Goal: Transaction & Acquisition: Purchase product/service

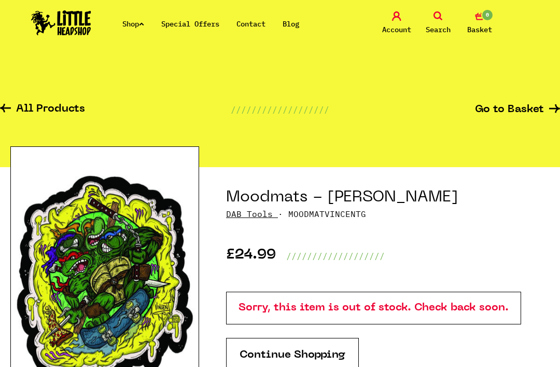
click at [144, 25] on icon at bounding box center [141, 24] width 5 height 4
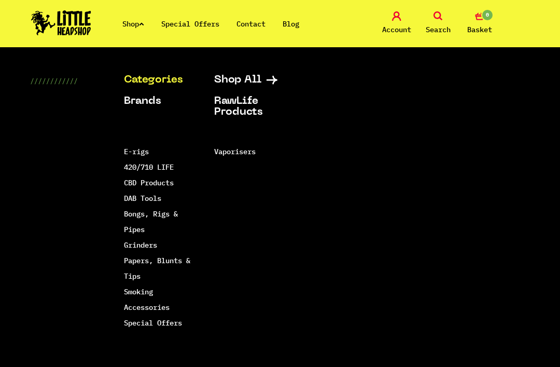
click at [155, 201] on link "DAB Tools" at bounding box center [142, 197] width 37 height 9
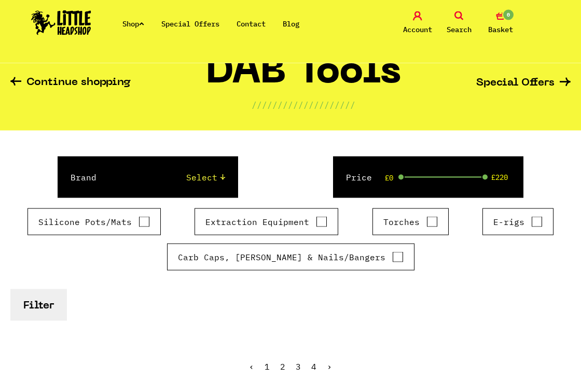
scroll to position [38, 0]
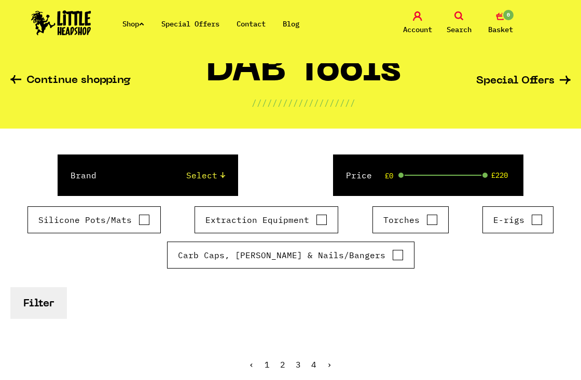
click at [132, 225] on label "Silicone Pots/Mats" at bounding box center [93, 220] width 111 height 12
click at [138, 225] on input "Silicone Pots/Mats" at bounding box center [143, 220] width 11 height 10
checkbox input "true"
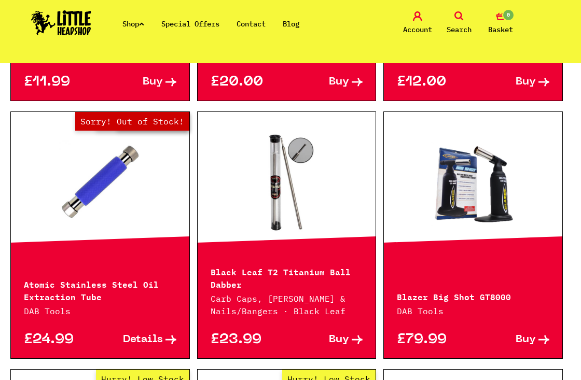
scroll to position [1085, 0]
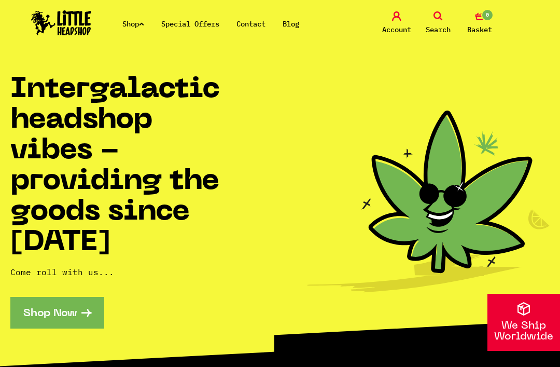
click at [144, 23] on icon at bounding box center [141, 24] width 5 height 4
